Goal: Transaction & Acquisition: Download file/media

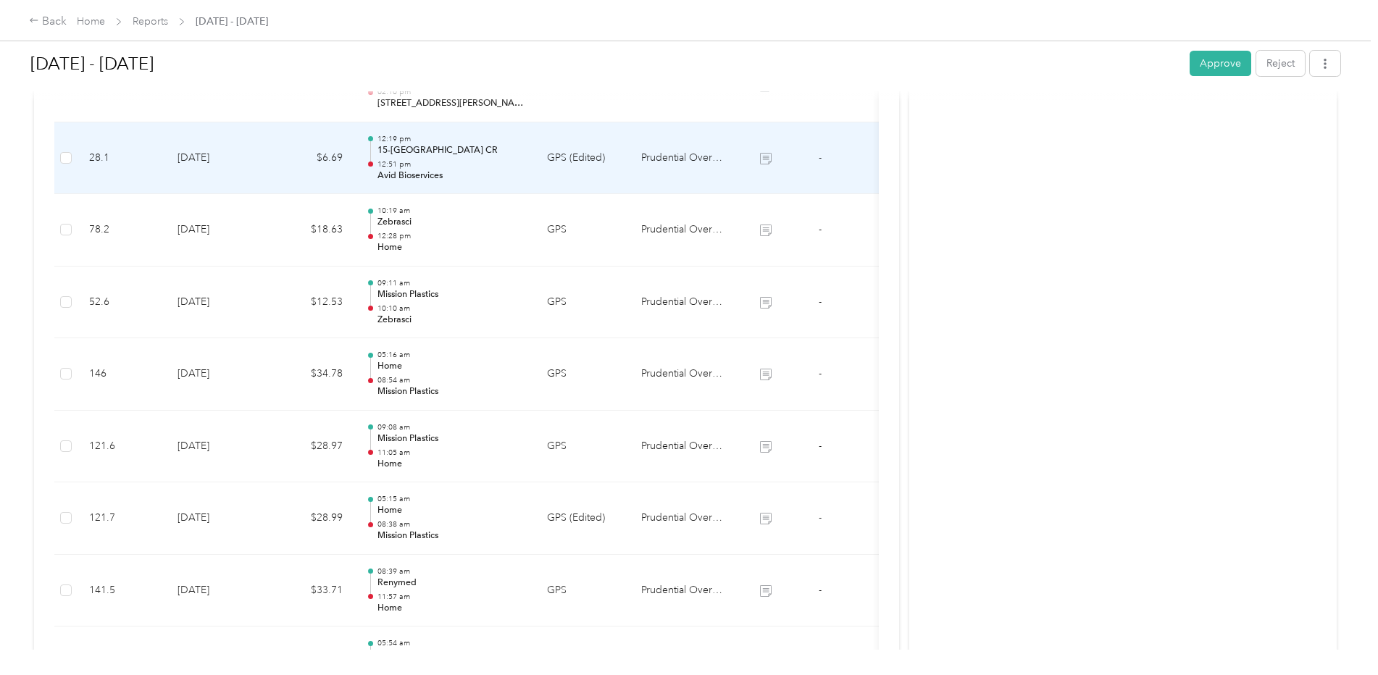
scroll to position [725, 0]
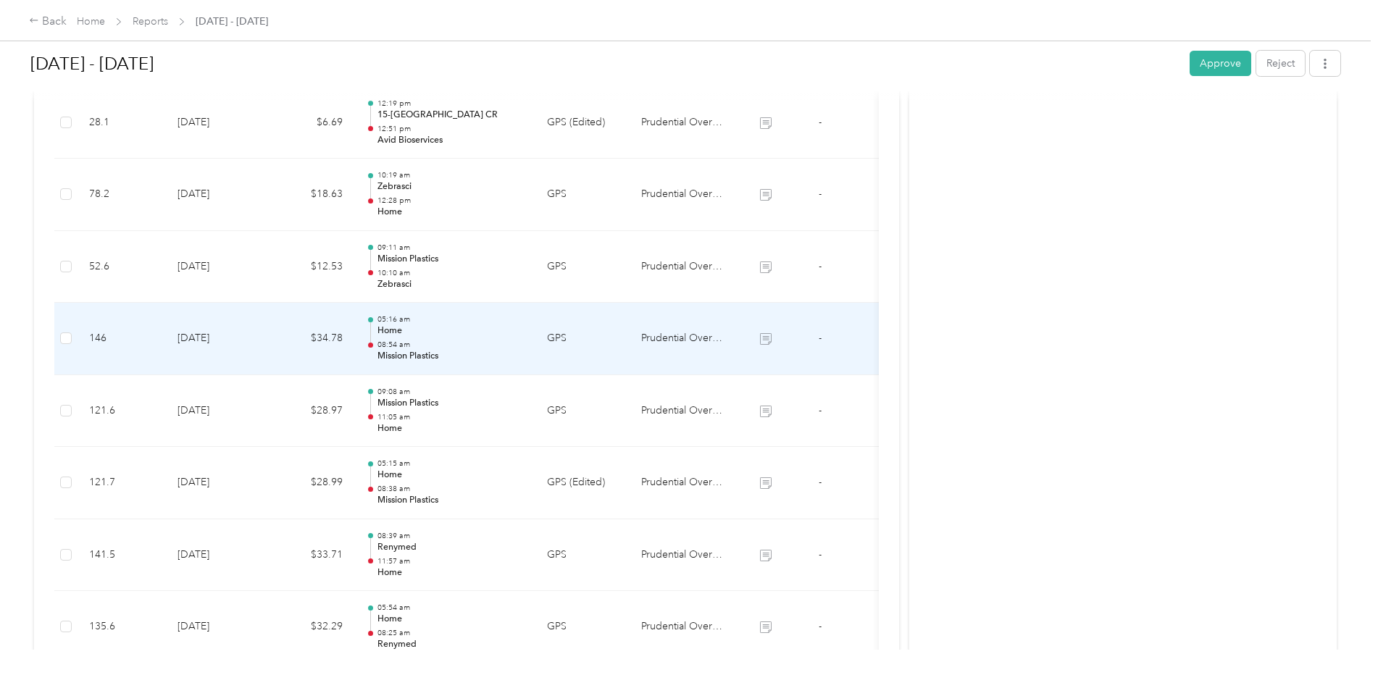
click at [410, 356] on p "Mission Plastics" at bounding box center [450, 356] width 146 height 13
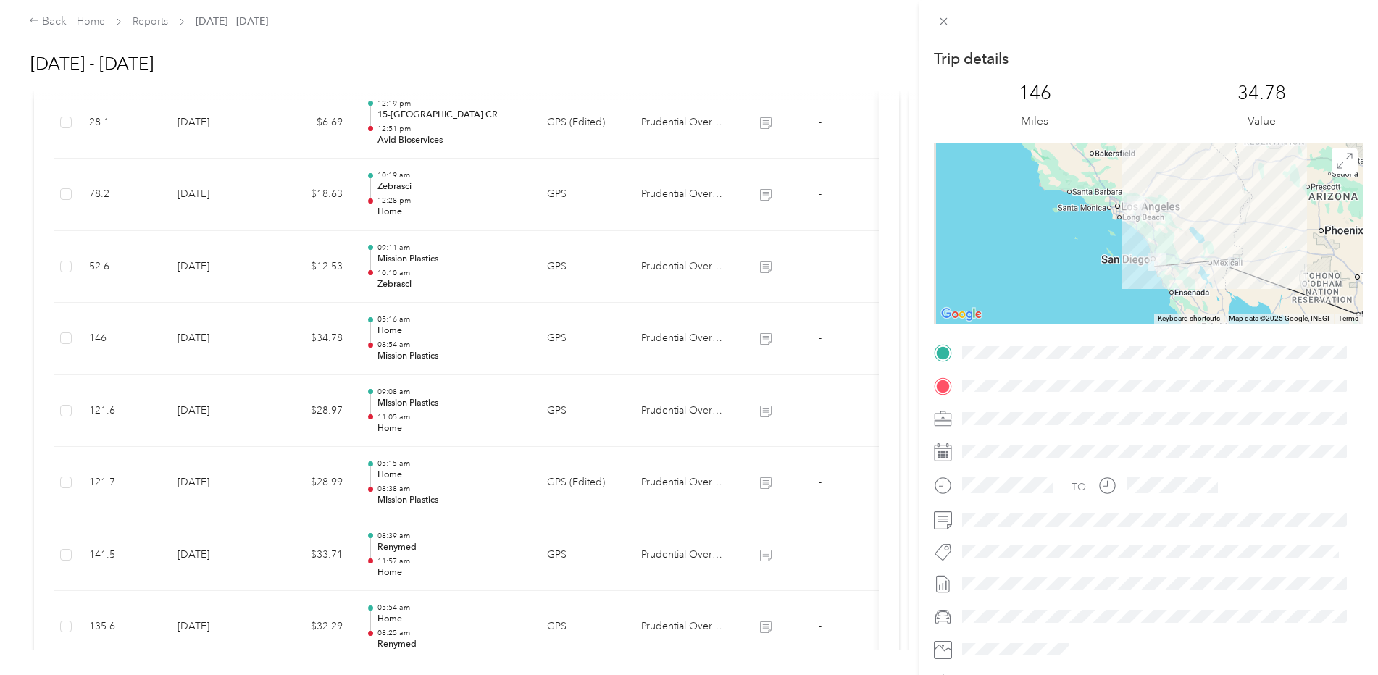
scroll to position [0, 0]
click at [901, 255] on div "Trip details This trip cannot be edited because it is either under review, appr…" at bounding box center [689, 337] width 1378 height 675
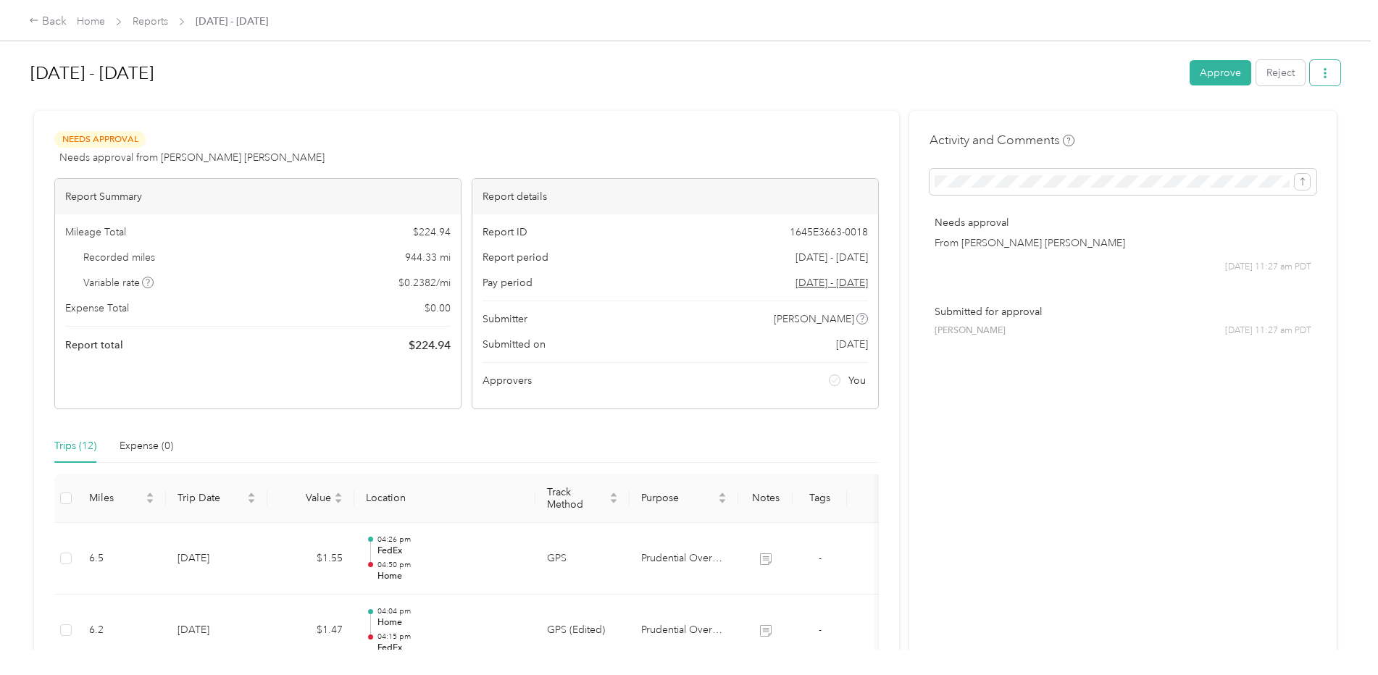
click at [1333, 65] on button "button" at bounding box center [1325, 72] width 30 height 25
click at [1251, 108] on div "Copy share link" at bounding box center [1284, 100] width 86 height 15
click at [1327, 78] on button "button" at bounding box center [1325, 72] width 30 height 25
click at [1293, 128] on span "Download" at bounding box center [1280, 126] width 48 height 15
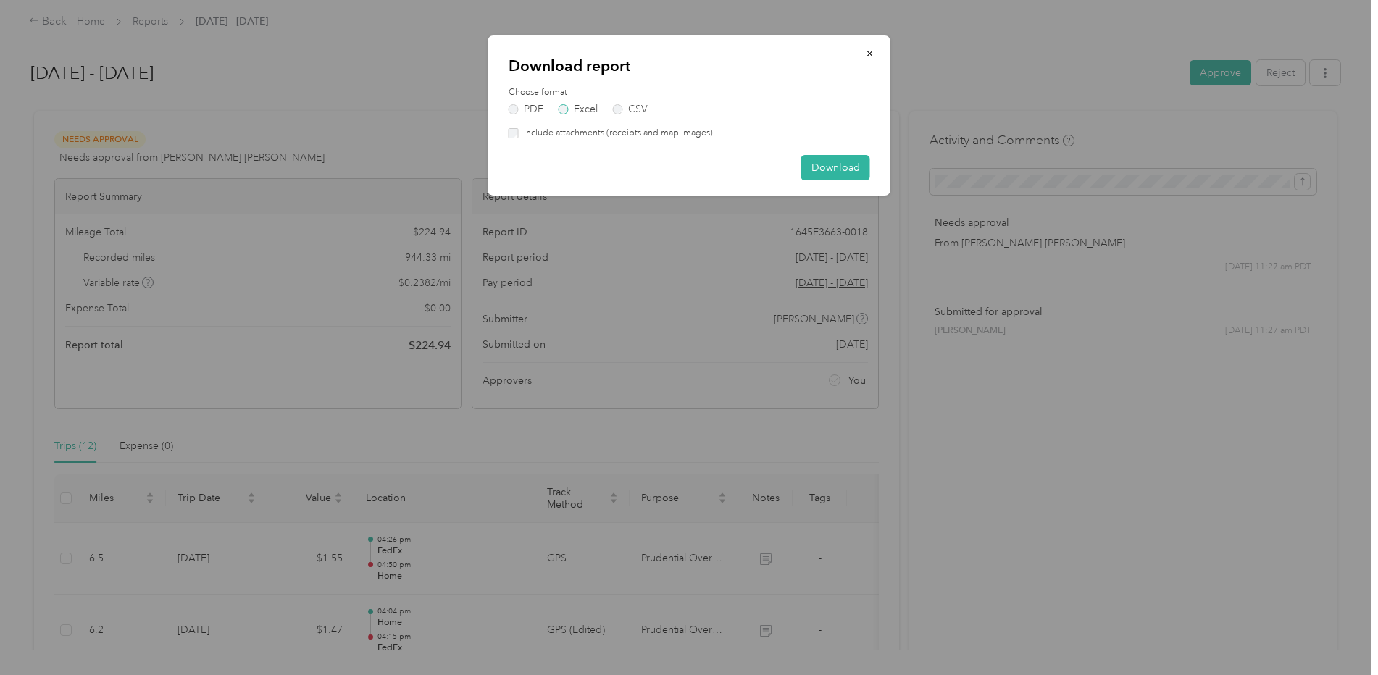
click at [567, 109] on label "Excel" at bounding box center [578, 109] width 39 height 10
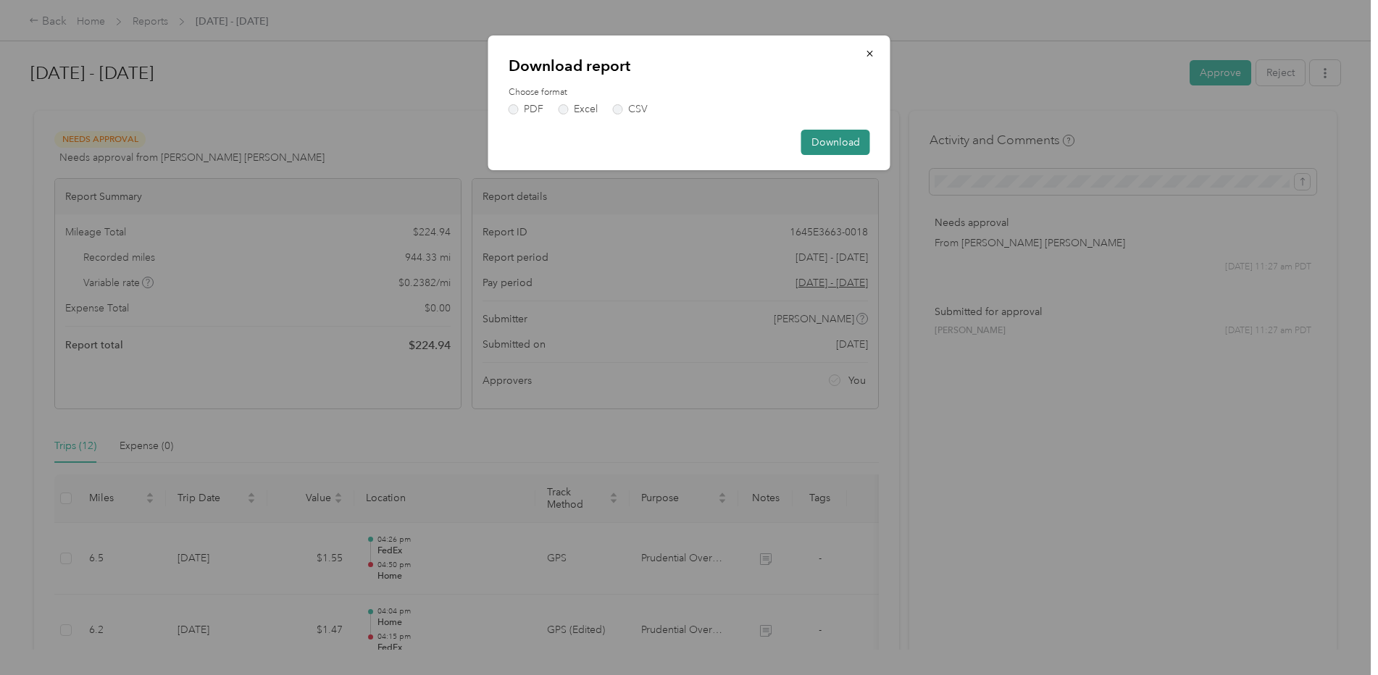
click at [823, 138] on button "Download" at bounding box center [835, 142] width 69 height 25
